Goal: Find specific page/section: Find specific page/section

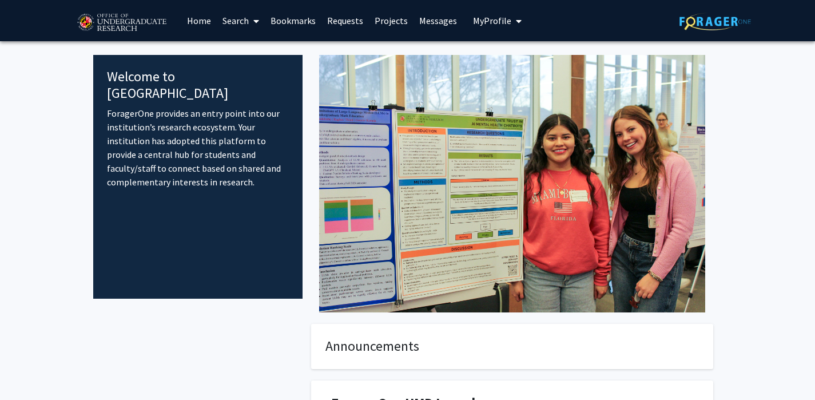
click at [260, 15] on link "Search" at bounding box center [241, 21] width 48 height 40
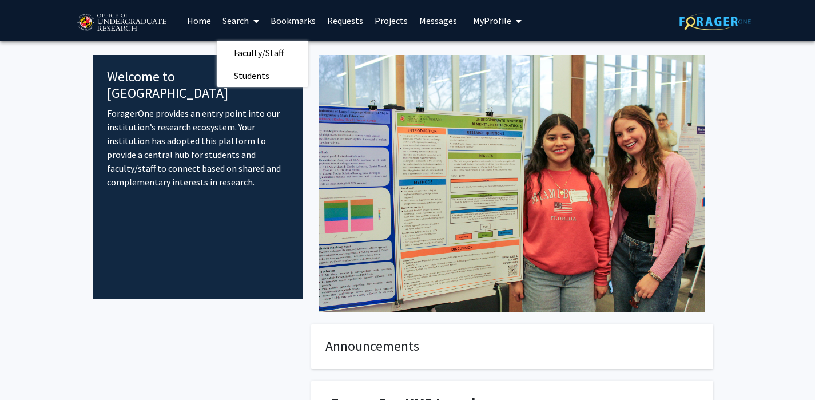
click at [308, 21] on link "Bookmarks" at bounding box center [293, 21] width 57 height 40
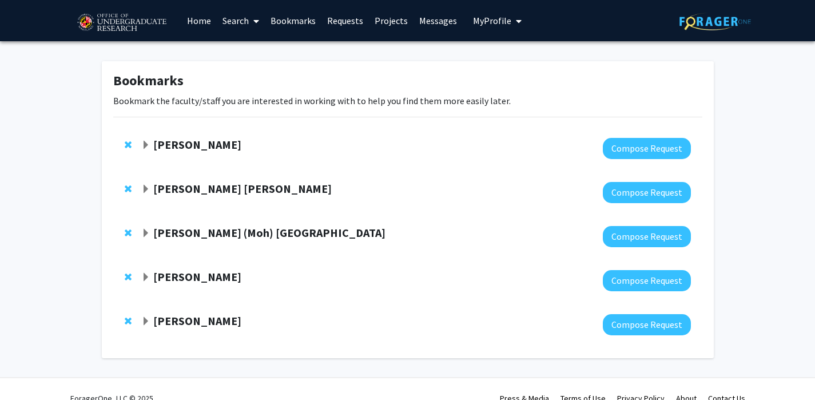
click at [222, 143] on strong "[PERSON_NAME]" at bounding box center [197, 144] width 88 height 14
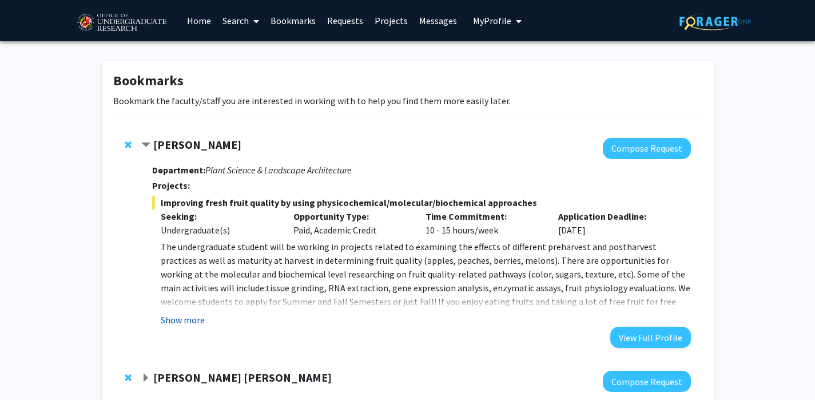
click at [183, 322] on button "Show more" at bounding box center [183, 320] width 44 height 14
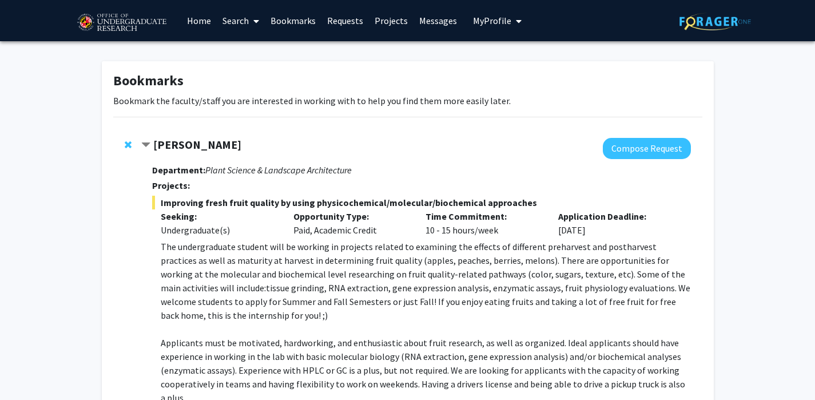
click at [371, 206] on span "Improving fresh fruit quality by using physicochemical/molecular/biochemical ap…" at bounding box center [421, 202] width 538 height 14
click at [239, 19] on link "Search" at bounding box center [241, 21] width 48 height 40
click at [244, 49] on span "Faculty/Staff" at bounding box center [259, 52] width 84 height 23
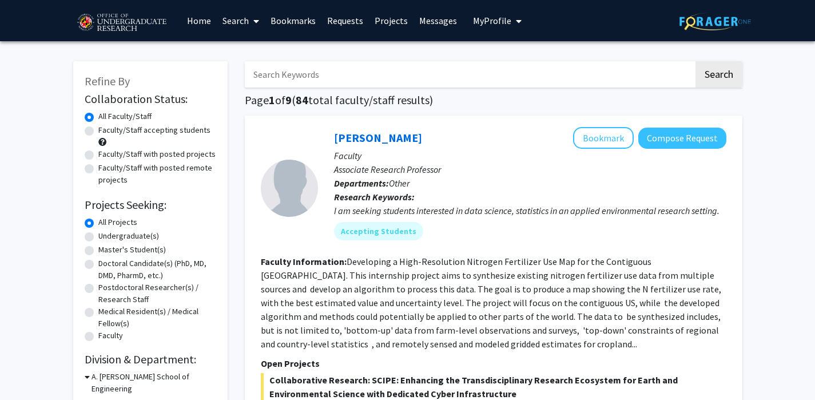
scroll to position [23, 0]
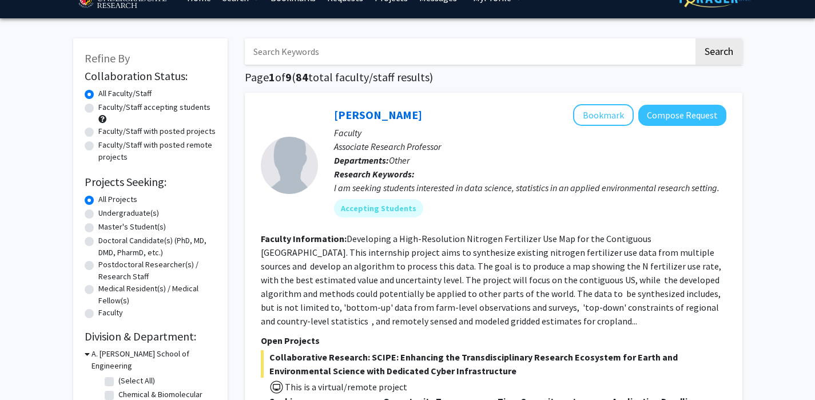
click at [90, 207] on div "Undergraduate(s)" at bounding box center [150, 214] width 131 height 14
click at [98, 210] on label "Undergraduate(s)" at bounding box center [128, 213] width 61 height 12
click at [98, 210] on input "Undergraduate(s)" at bounding box center [101, 210] width 7 height 7
radio input "true"
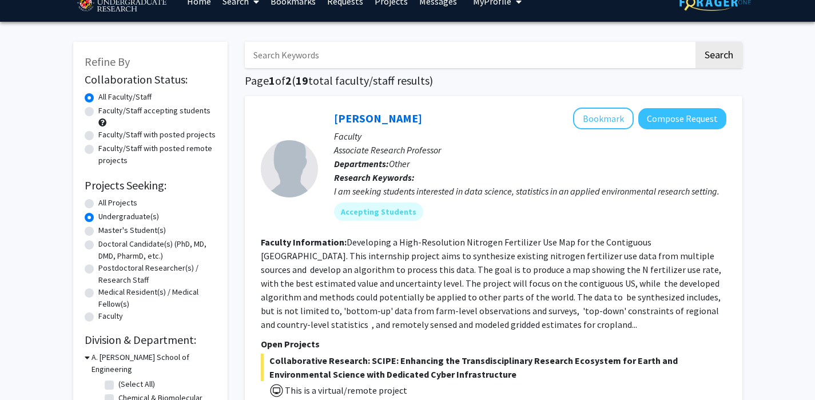
scroll to position [23, 0]
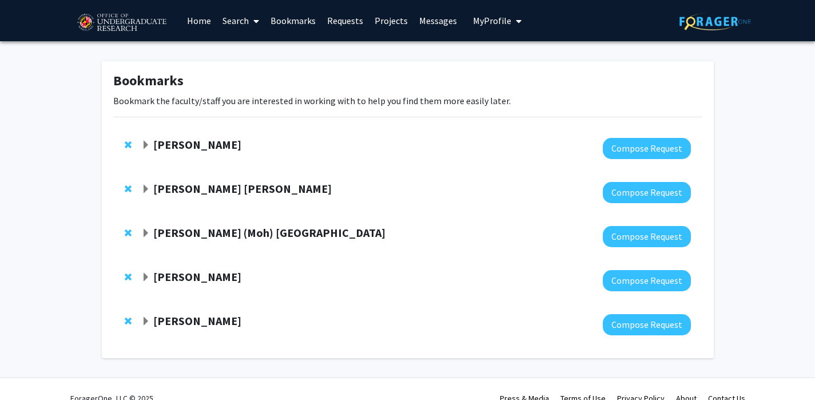
click at [214, 143] on strong "[PERSON_NAME]" at bounding box center [197, 144] width 88 height 14
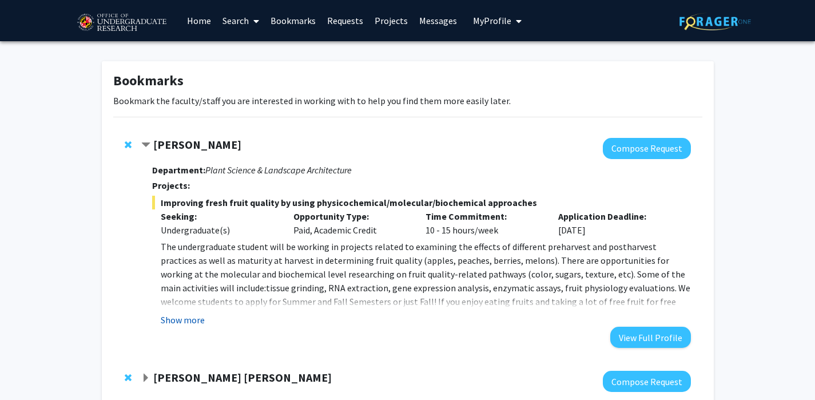
click at [172, 321] on button "Show more" at bounding box center [183, 320] width 44 height 14
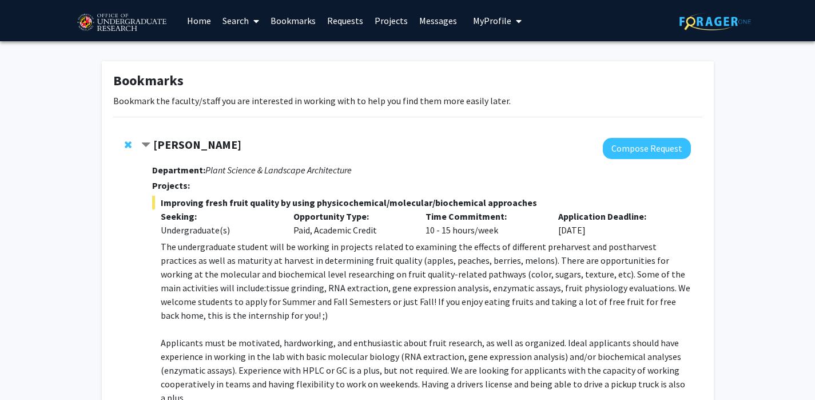
click at [141, 288] on div "Macarena Farcuh Yuri Compose Request Department: Plant Science & Landscape Arch…" at bounding box center [415, 304] width 549 height 333
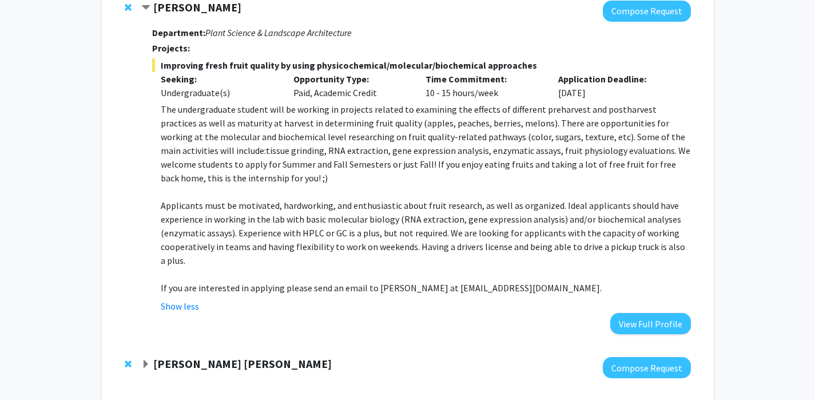
scroll to position [114, 0]
